Goal: Task Accomplishment & Management: Manage account settings

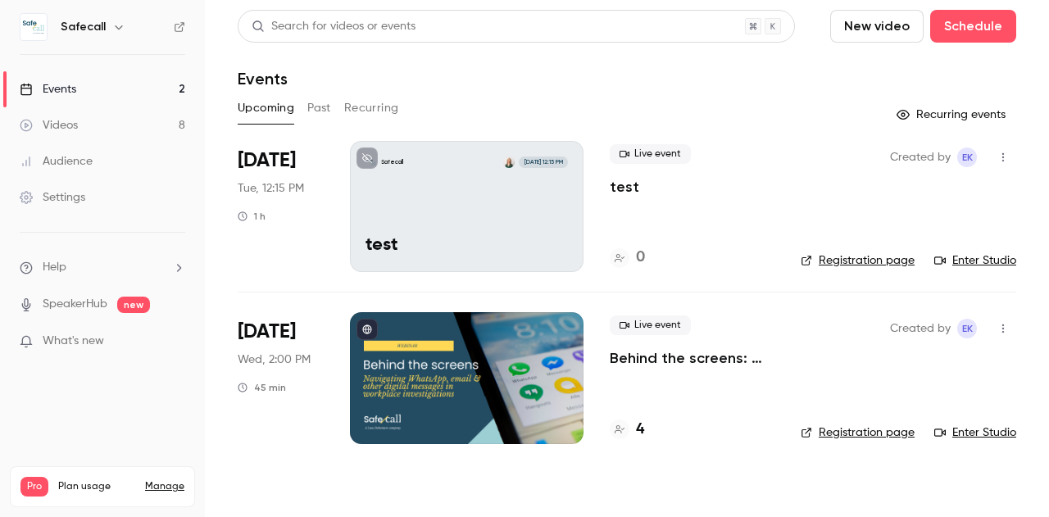
click at [326, 110] on button "Past" at bounding box center [319, 108] width 24 height 26
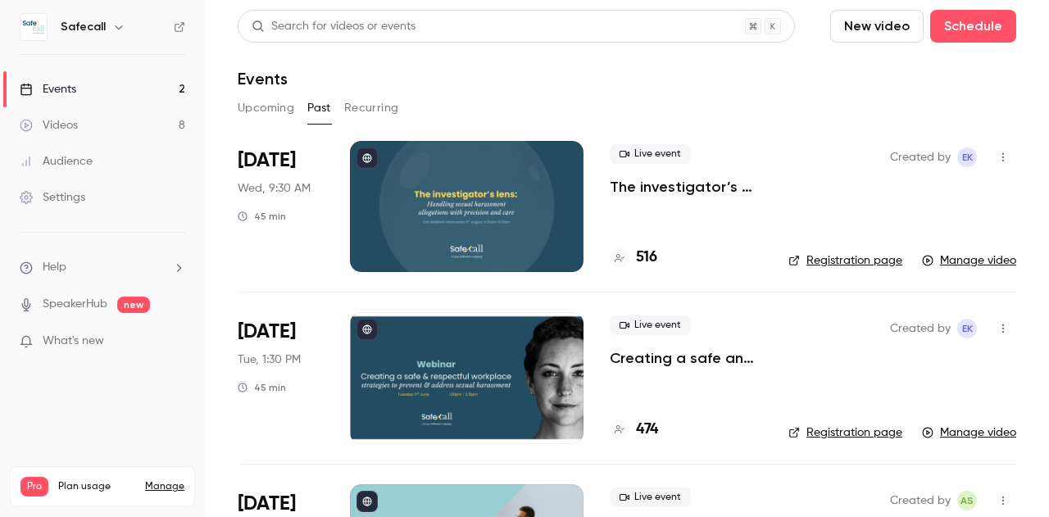
click at [270, 112] on button "Upcoming" at bounding box center [266, 108] width 57 height 26
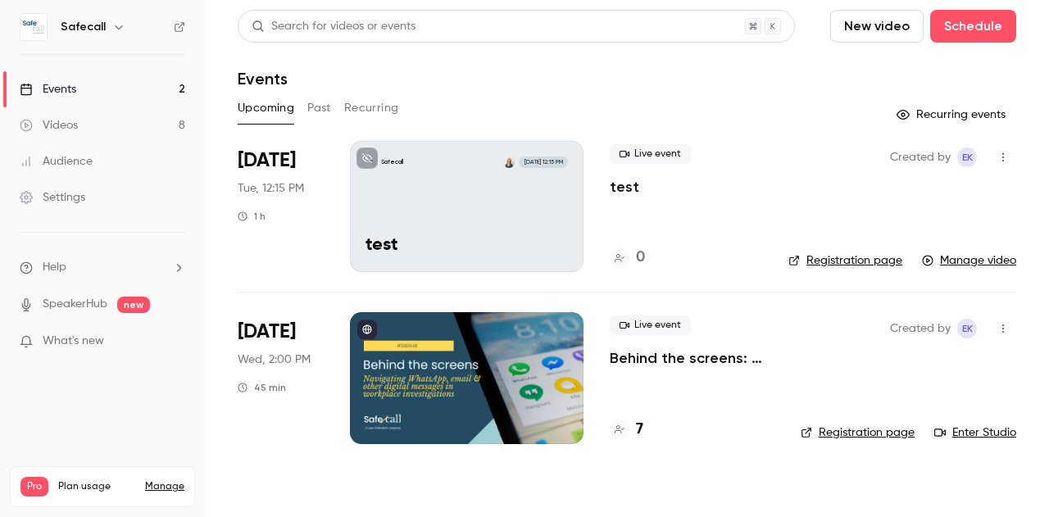
click at [1001, 161] on icon "button" at bounding box center [1003, 157] width 13 height 11
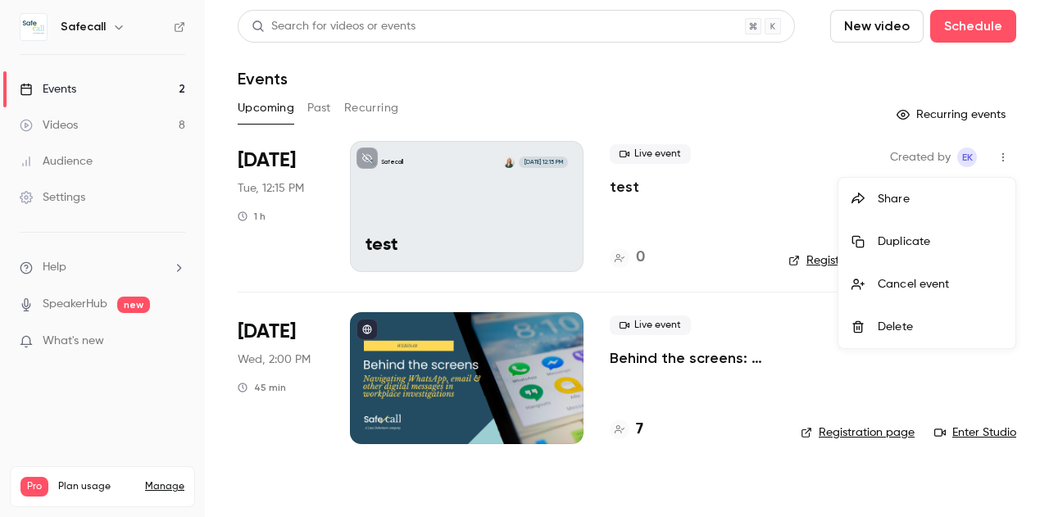
click at [903, 333] on div "Delete" at bounding box center [940, 327] width 125 height 16
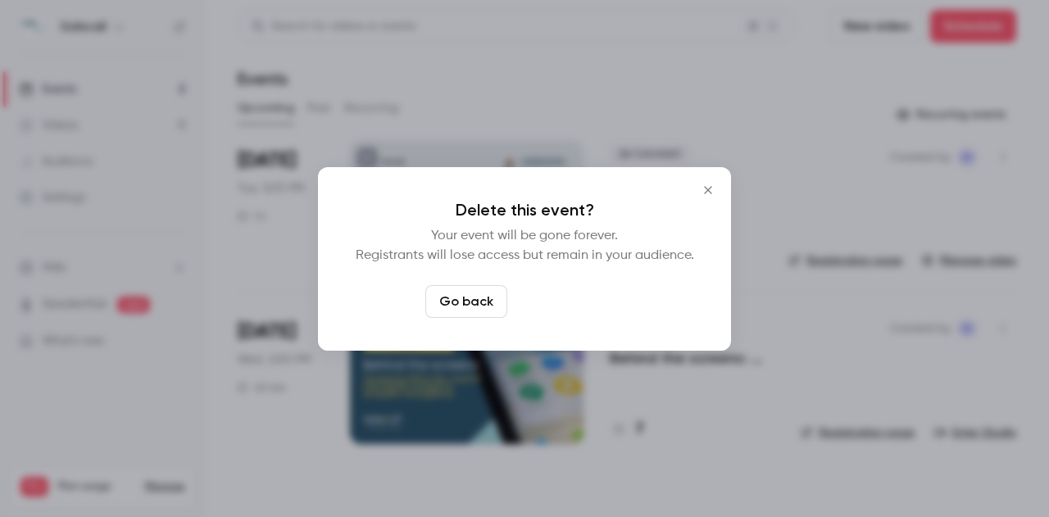
click at [566, 308] on button "Delete event" at bounding box center [569, 301] width 110 height 33
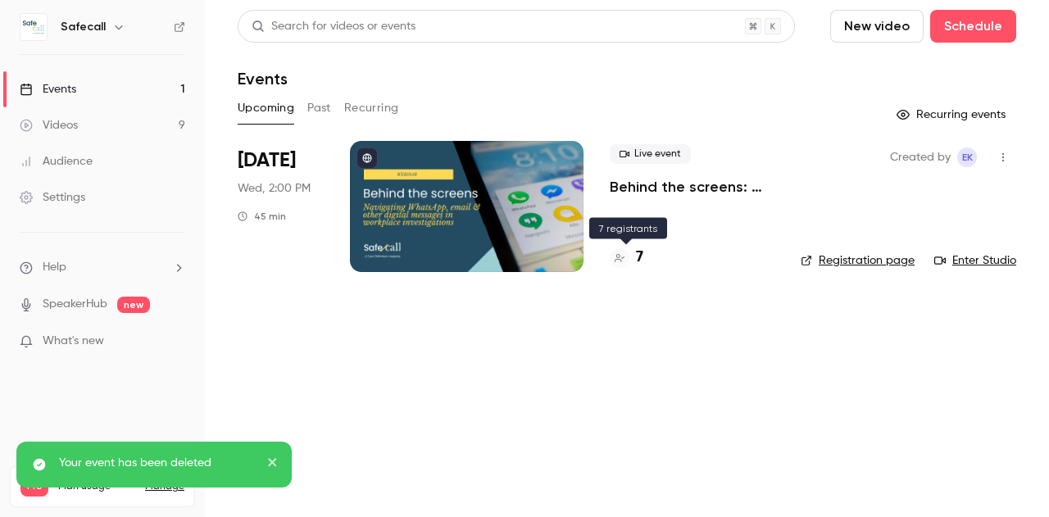
click at [639, 256] on h4 "7" at bounding box center [639, 258] width 7 height 22
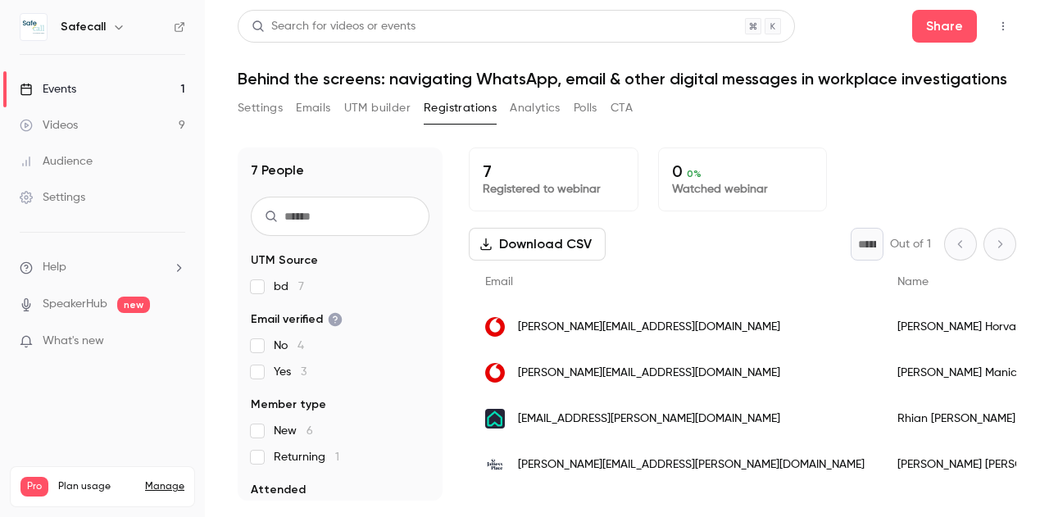
click at [156, 480] on link "Manage" at bounding box center [164, 486] width 39 height 13
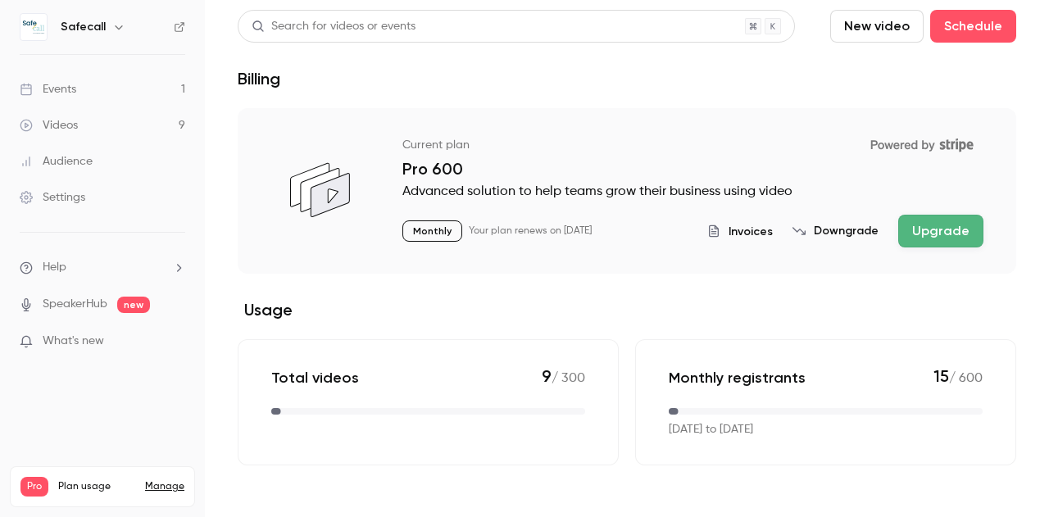
click at [748, 230] on span "Invoices" at bounding box center [751, 231] width 44 height 17
